Goal: Entertainment & Leisure: Consume media (video, audio)

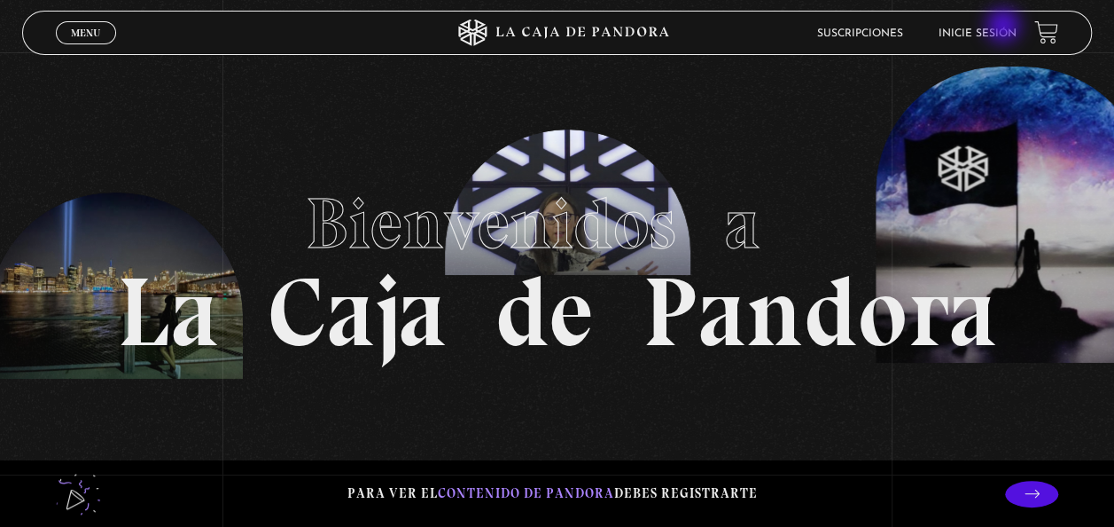
click at [1005, 28] on link "Inicie sesión" at bounding box center [978, 33] width 78 height 11
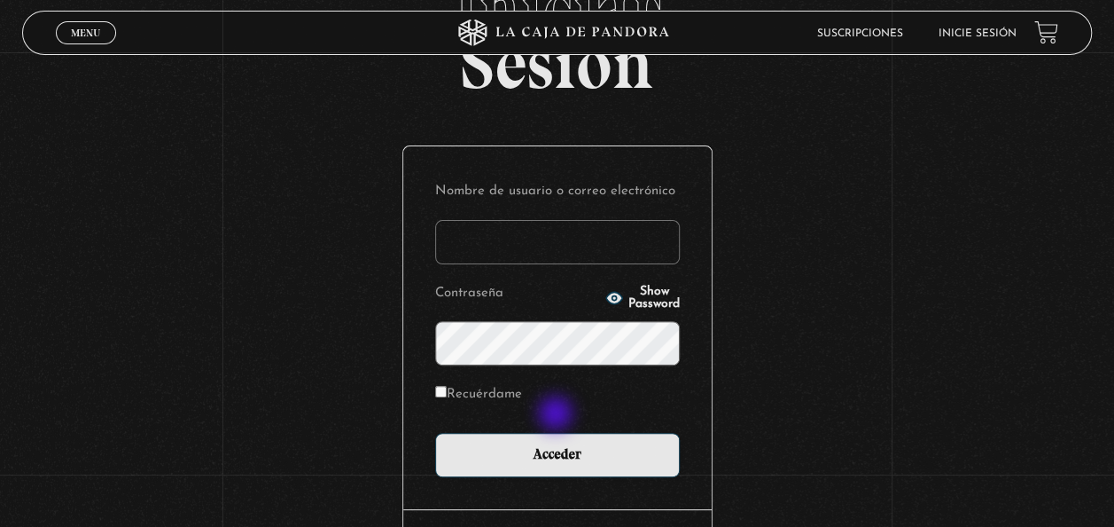
scroll to position [115, 0]
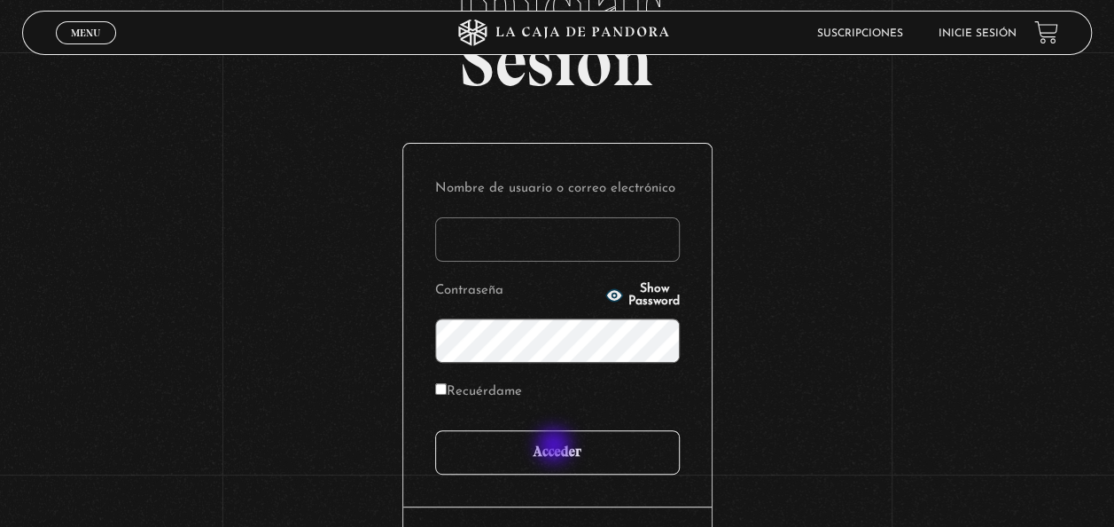
type input "[EMAIL_ADDRESS][DOMAIN_NAME]"
click at [556, 447] on input "Acceder" at bounding box center [557, 452] width 245 height 44
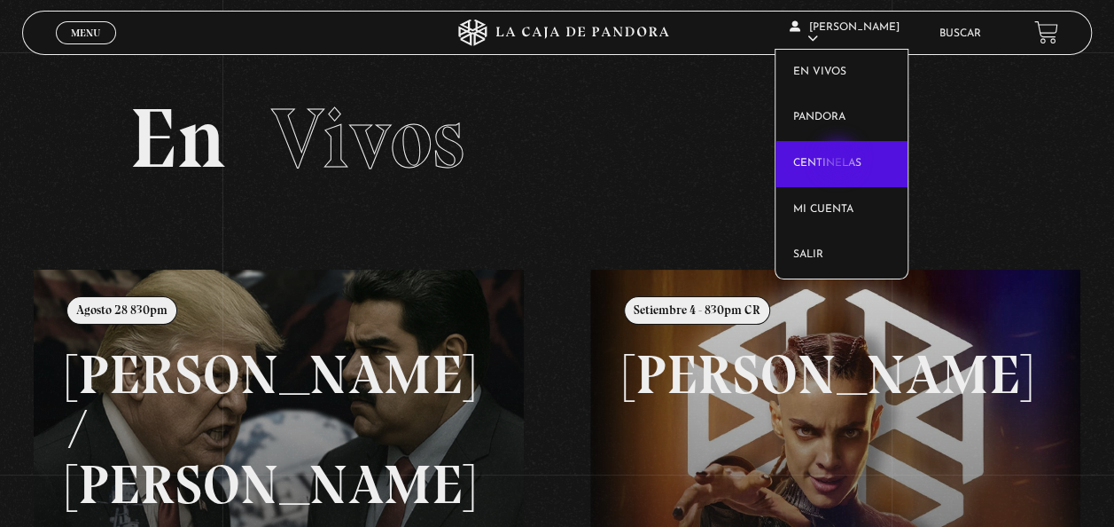
click at [840, 160] on link "Centinelas" at bounding box center [842, 164] width 132 height 46
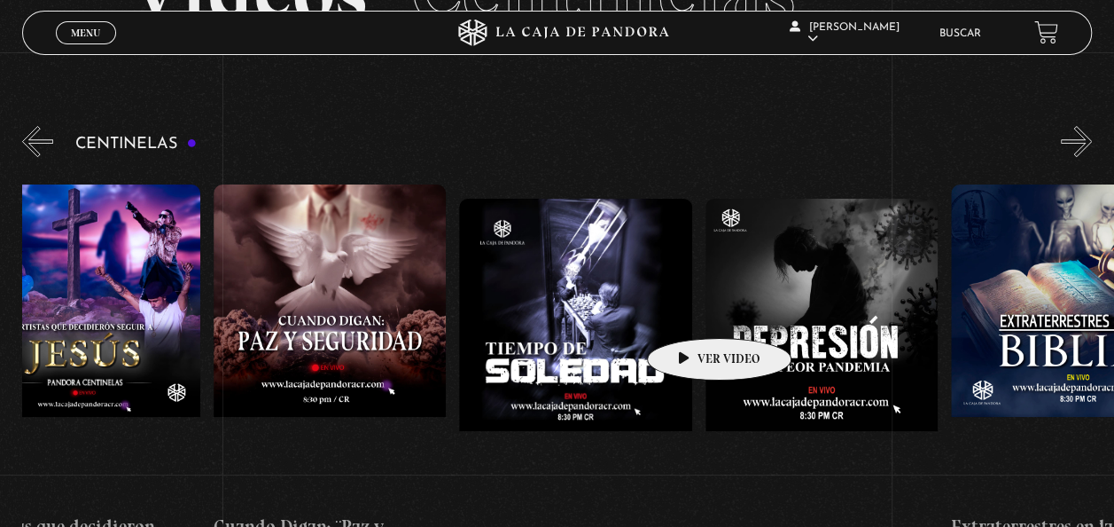
scroll to position [0, 6832]
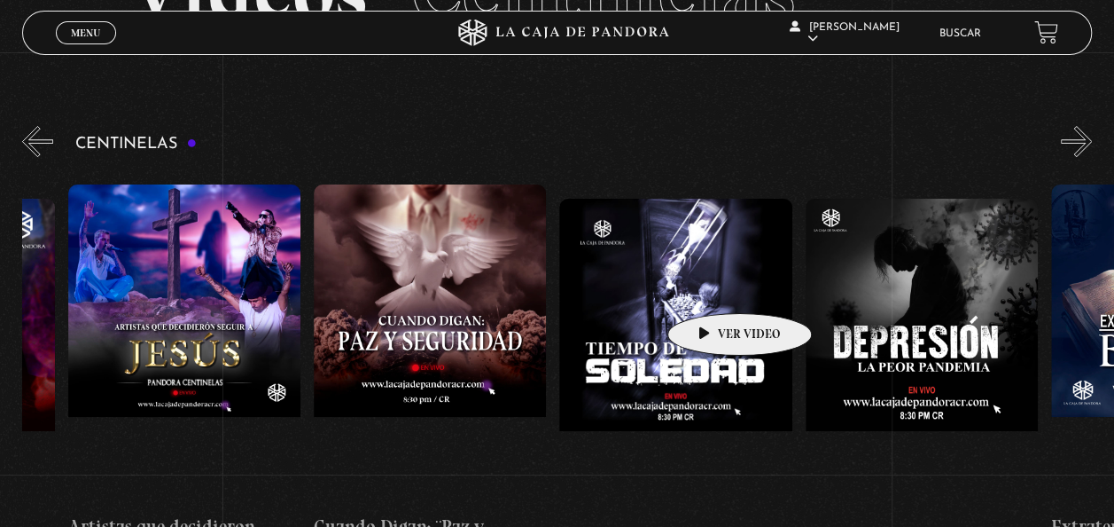
drag, startPoint x: 716, startPoint y: 294, endPoint x: 712, endPoint y: 286, distance: 9.1
click at [712, 286] on figure at bounding box center [675, 358] width 232 height 319
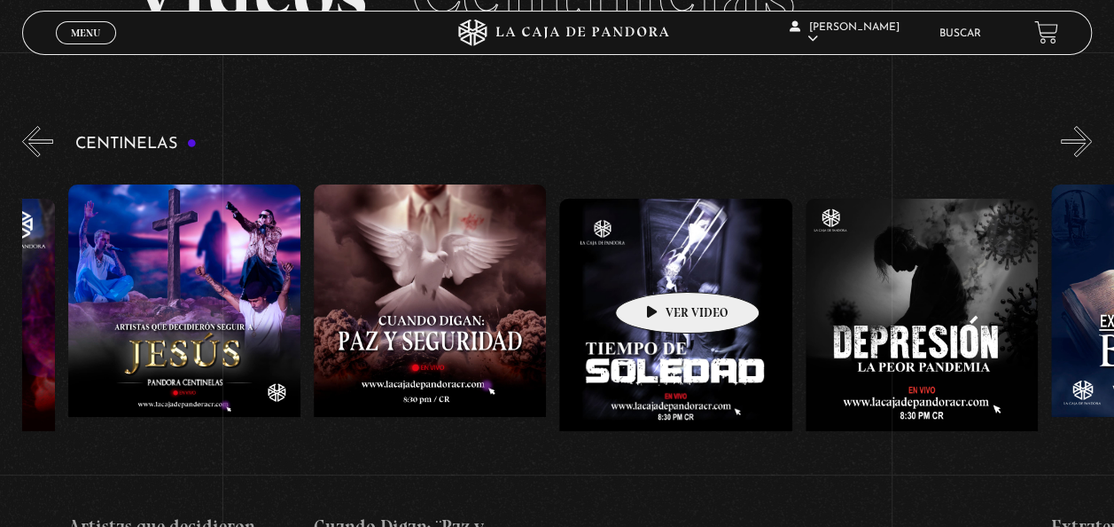
click at [660, 265] on figure at bounding box center [675, 358] width 232 height 319
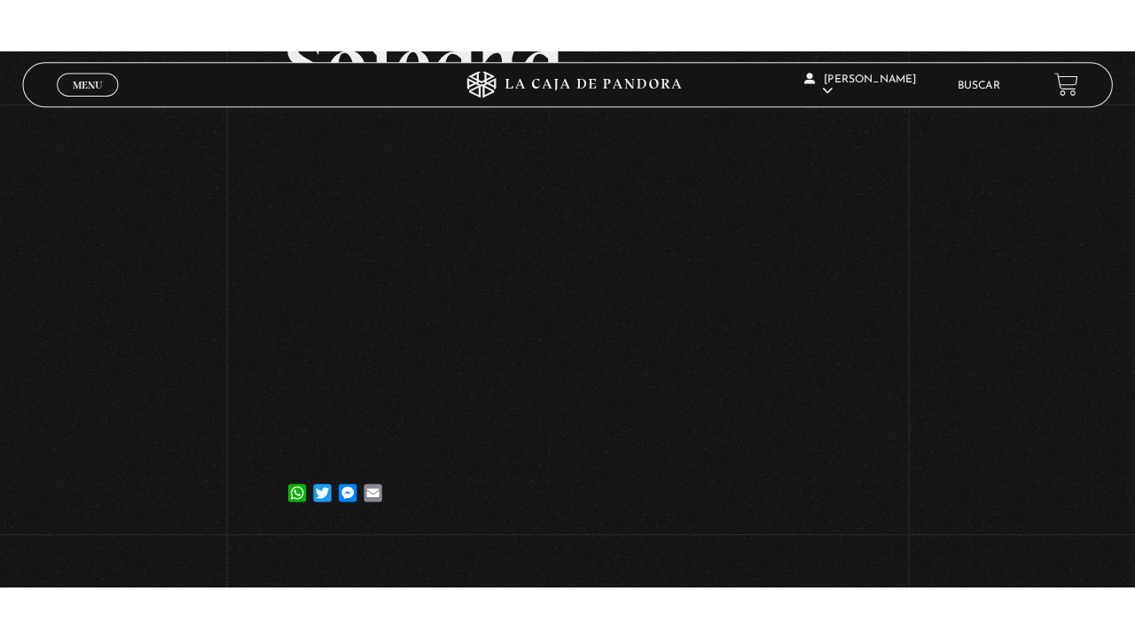
scroll to position [252, 0]
